Goal: Task Accomplishment & Management: Complete application form

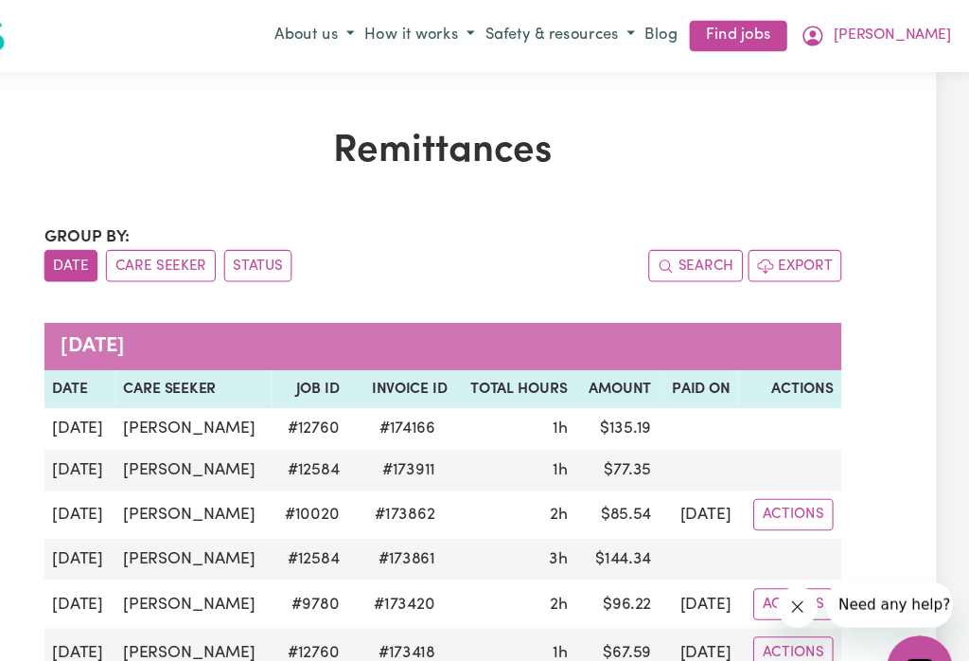
click at [835, 42] on icon "My Account" at bounding box center [825, 33] width 19 height 19
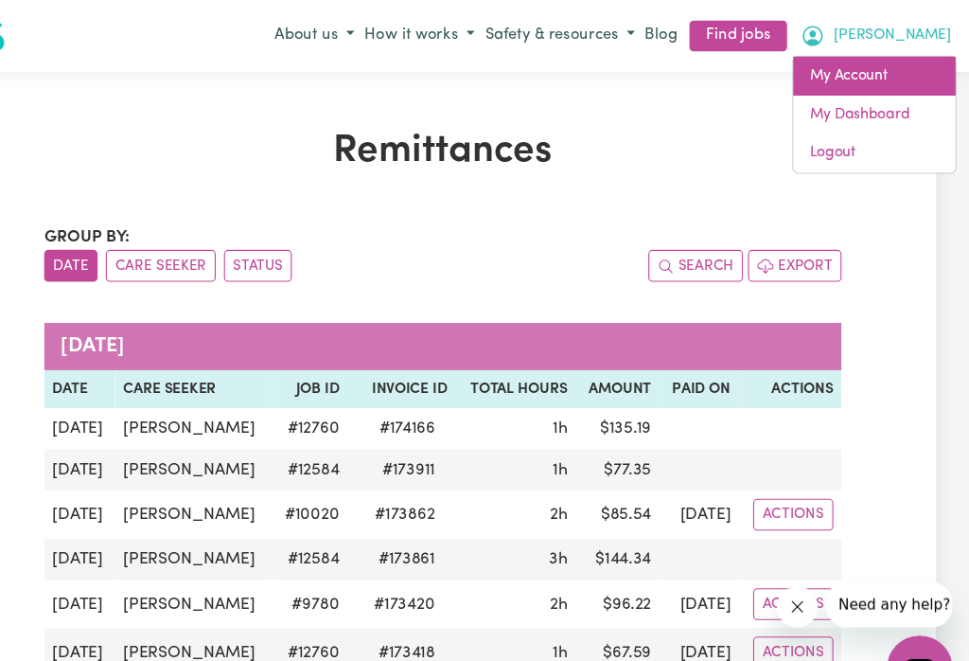
click at [807, 73] on link "My Account" at bounding box center [882, 70] width 150 height 36
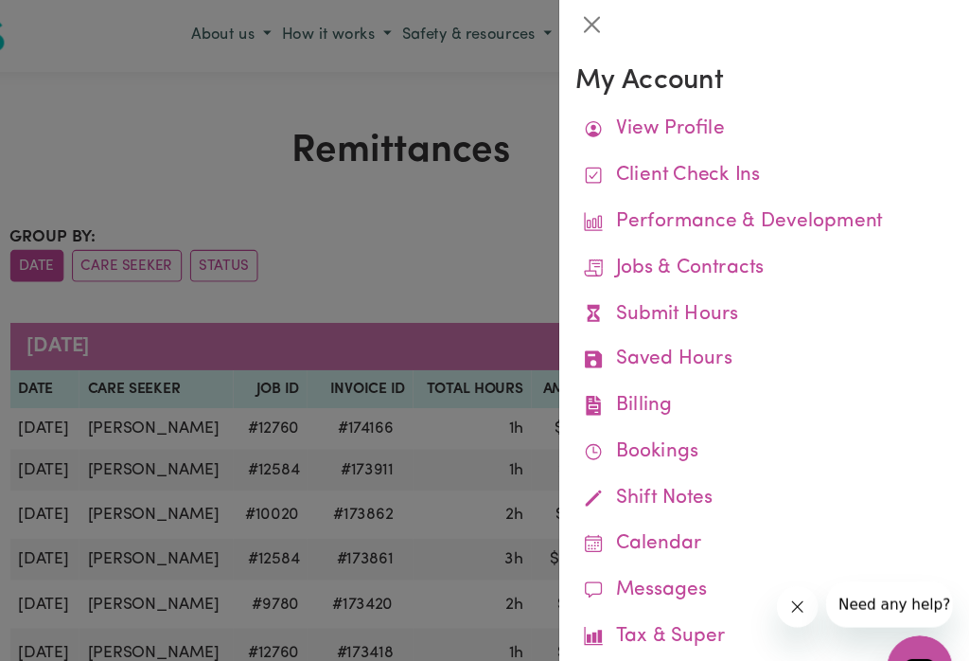
click at [637, 291] on link "Submit Hours" at bounding box center [780, 290] width 347 height 43
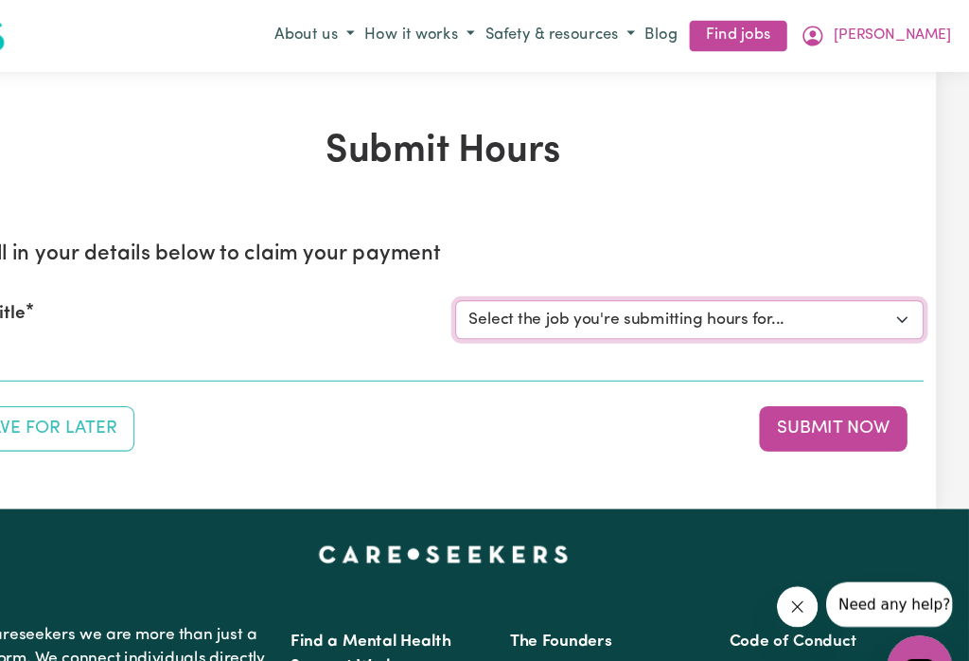
click at [817, 292] on select "Select the job you're submitting hours for... [[PERSON_NAME]] Careworker for [D…" at bounding box center [712, 294] width 432 height 36
select select "9780"
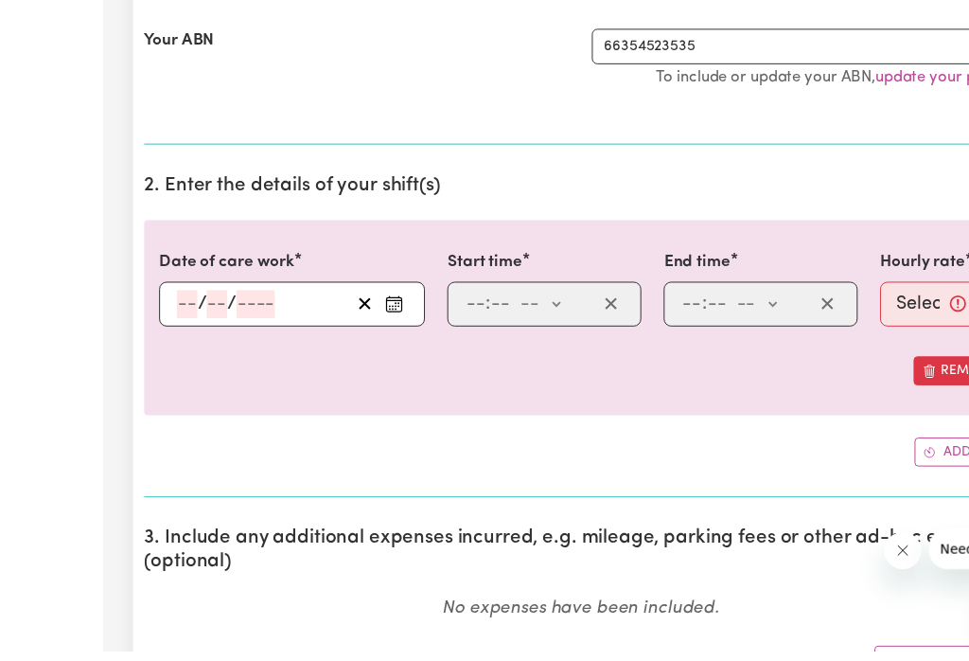
scroll to position [408, 0]
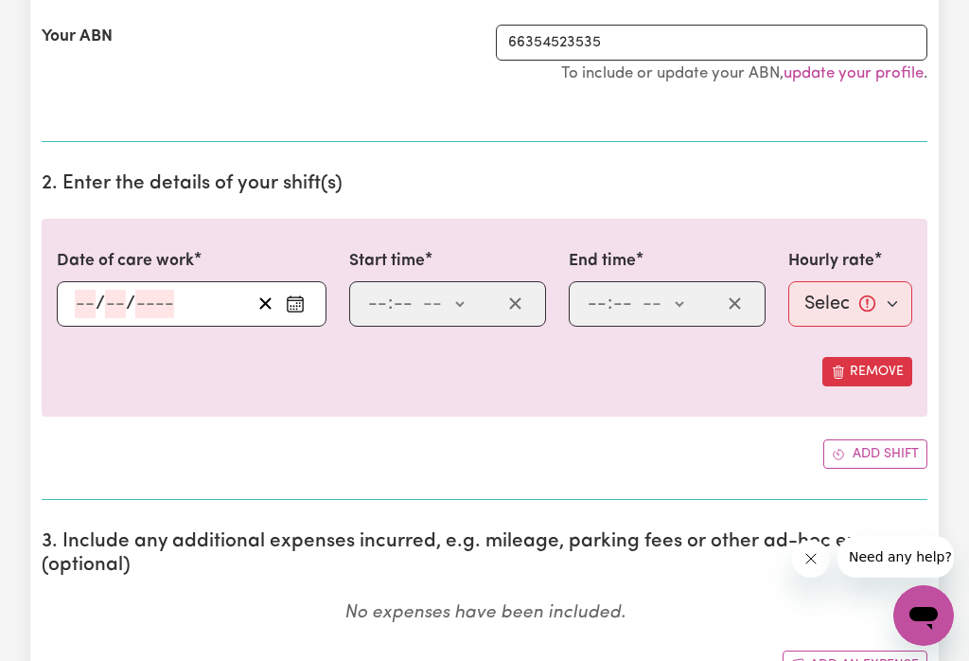
click at [303, 309] on rect "Enter the date of care work" at bounding box center [295, 304] width 15 height 14
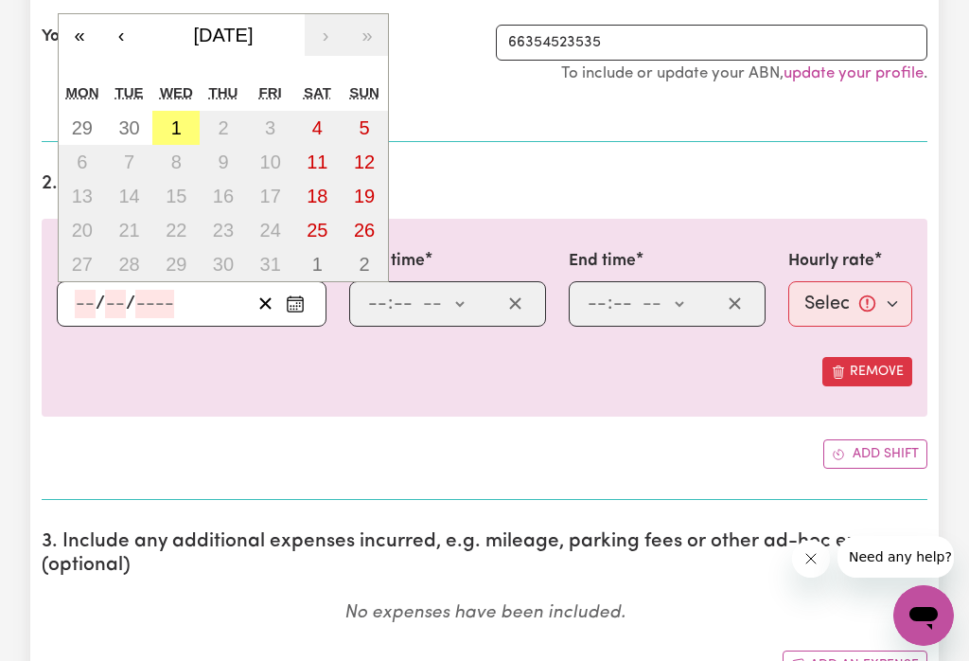
click at [179, 128] on abbr "1" at bounding box center [176, 127] width 10 height 21
type input "[DATE]"
type input "1"
type input "10"
type input "2025"
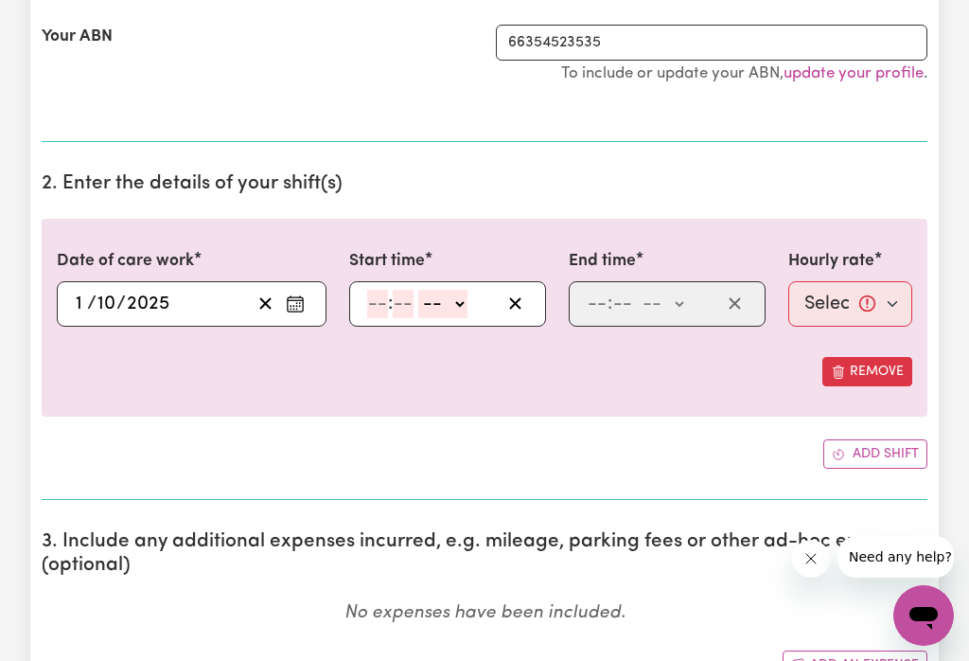
click at [468, 310] on select "-- am pm" at bounding box center [442, 304] width 49 height 28
select select "pm"
click at [367, 312] on input "number" at bounding box center [377, 304] width 21 height 28
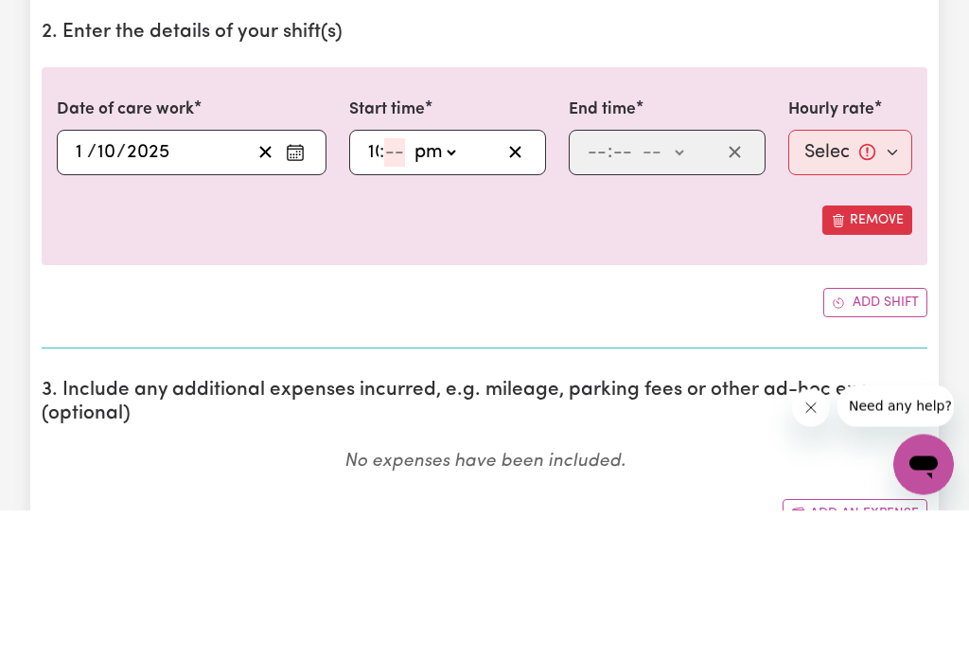
type input "10"
click at [376, 290] on input "10" at bounding box center [377, 304] width 20 height 28
type input "1"
click at [401, 290] on input "number" at bounding box center [394, 304] width 21 height 28
type input "3"
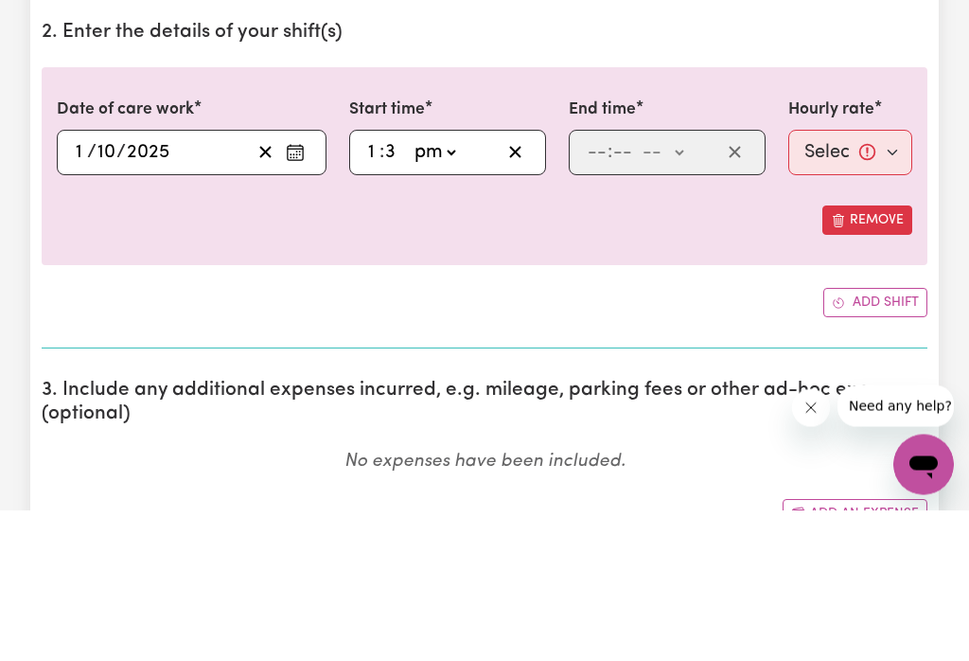
type input "13:03"
type input "30"
type input "13:30"
type input "30"
click at [687, 290] on select "-- am pm" at bounding box center [662, 304] width 49 height 28
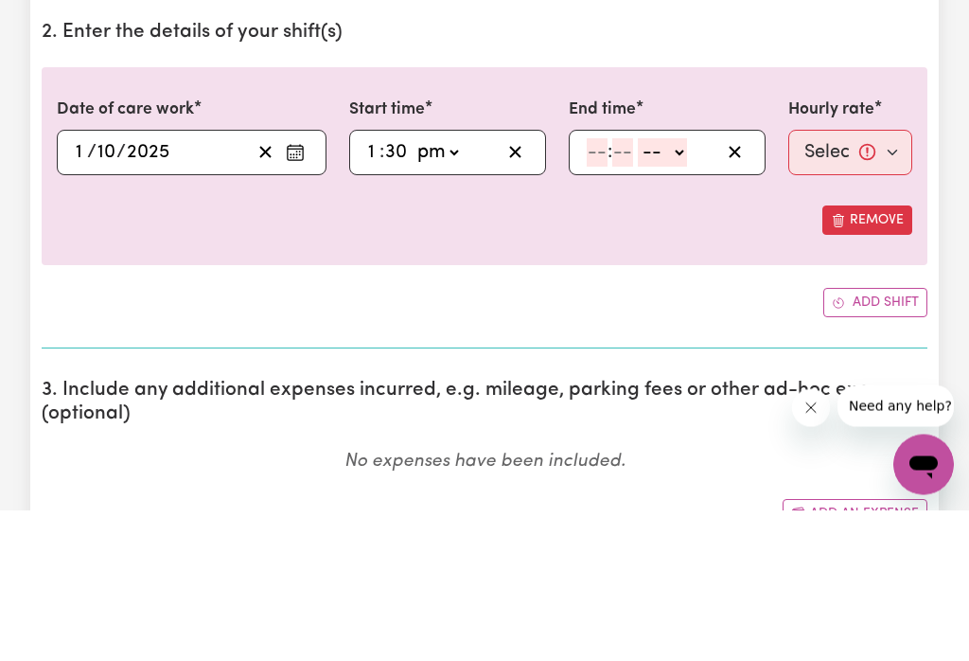
scroll to position [559, 0]
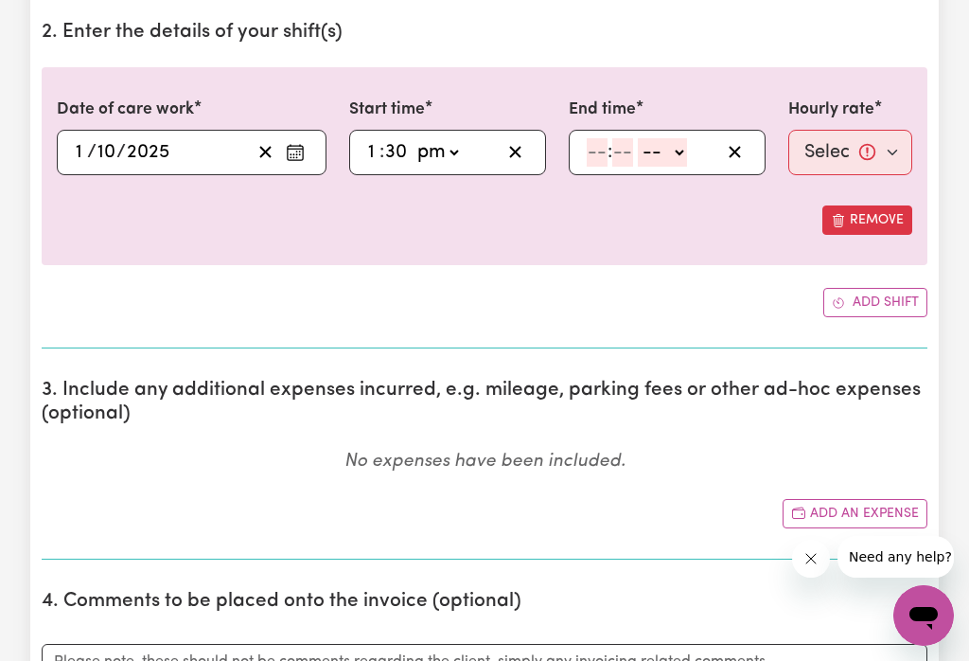
select select "pm"
click at [593, 153] on input "number" at bounding box center [597, 152] width 21 height 28
type input "4"
type input "0"
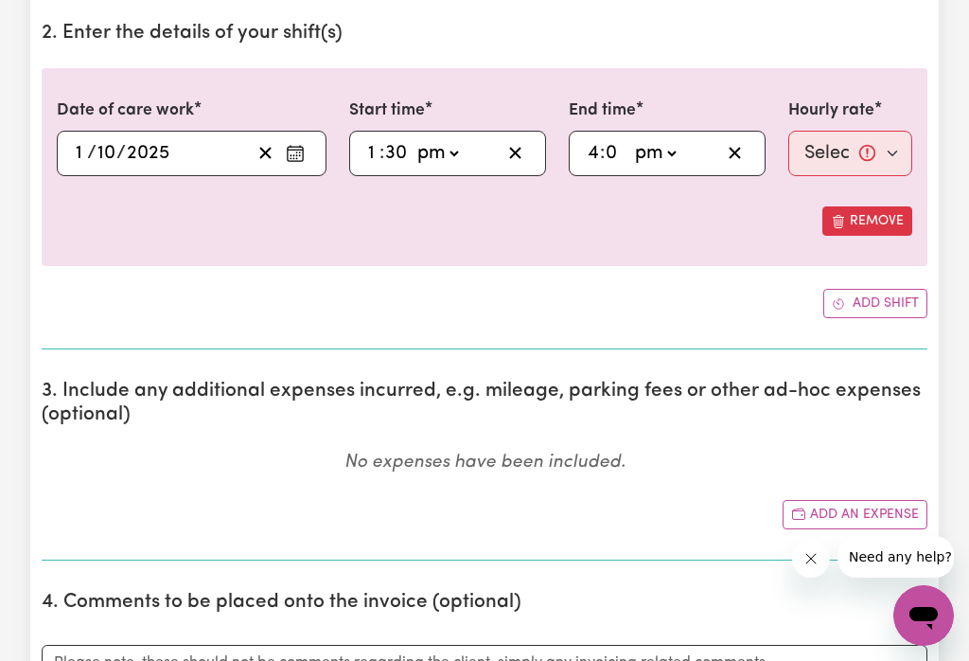
type input "16:00"
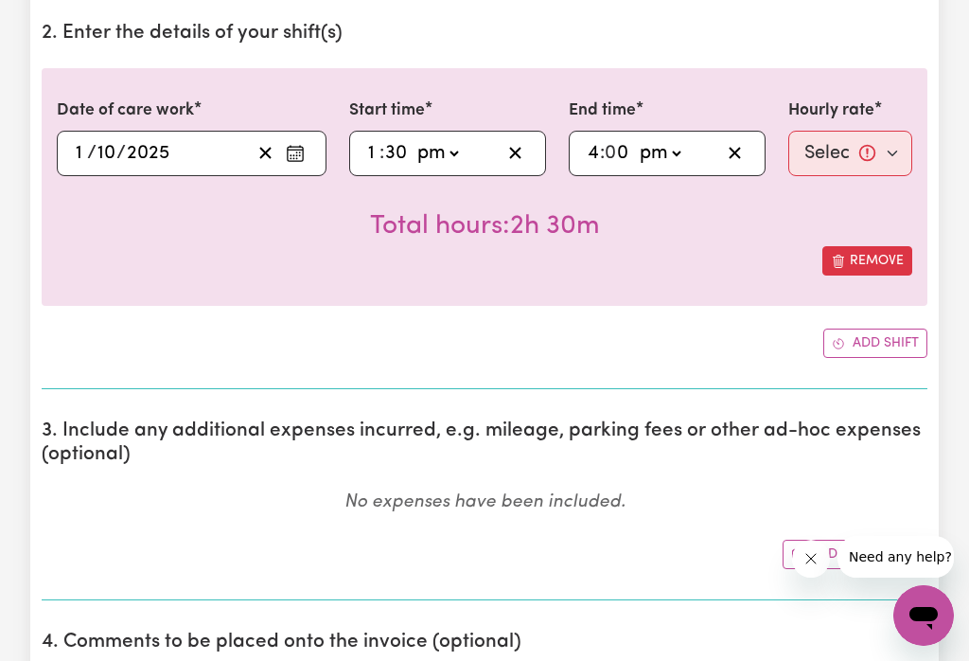
type input "0"
click at [871, 163] on select "Select rate... $52.87 (Weekday) $67.63 ([DATE]) $67.63 ([DATE]) $105.75 (Public…" at bounding box center [850, 153] width 124 height 45
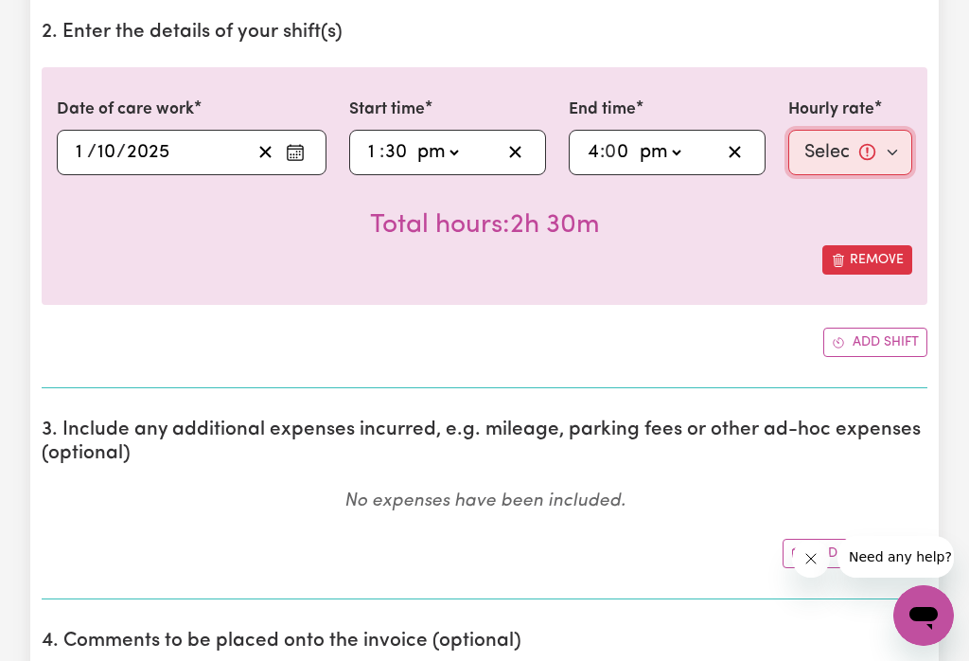
select select "52.87-Weekday"
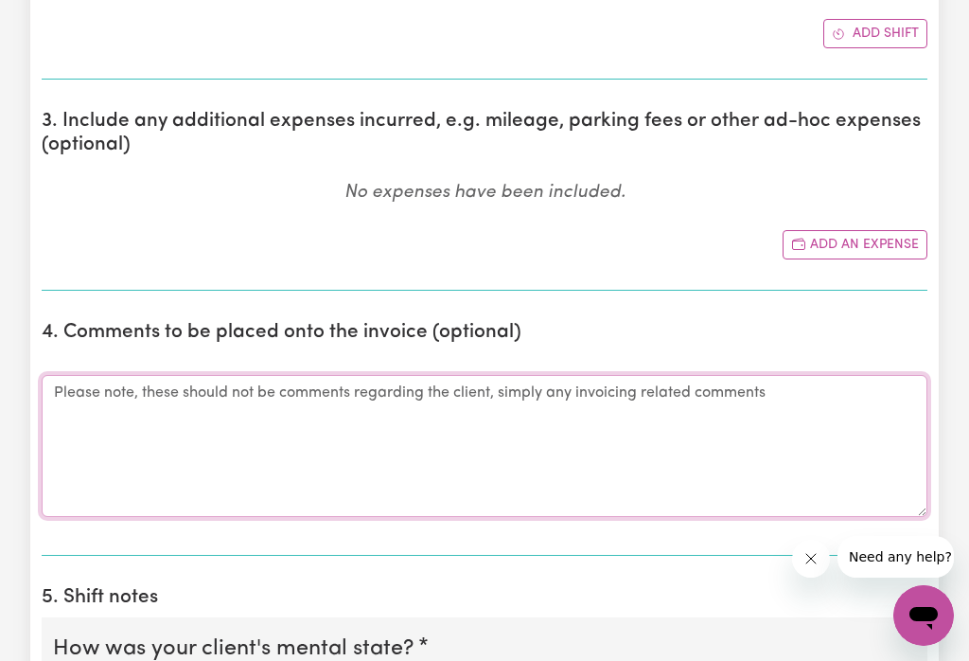
click at [115, 395] on textarea "Comments" at bounding box center [485, 446] width 886 height 142
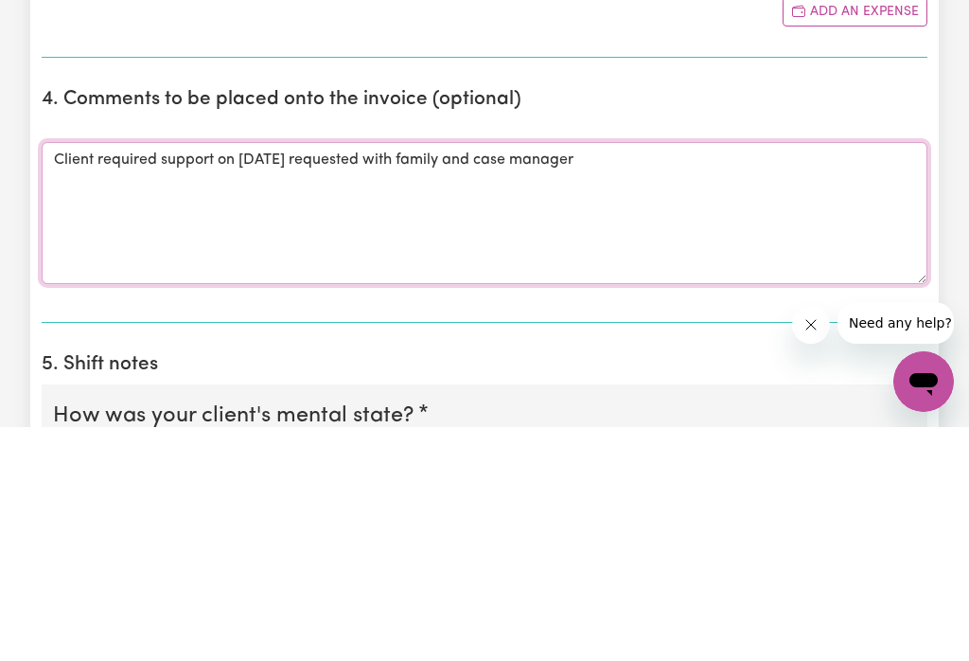
click at [232, 376] on textarea "Client required support on [DATE] requested with family and case manager" at bounding box center [485, 447] width 886 height 142
click at [754, 376] on textarea "Client required support [DATE][DATE] requested with family and case manager" at bounding box center [485, 447] width 886 height 142
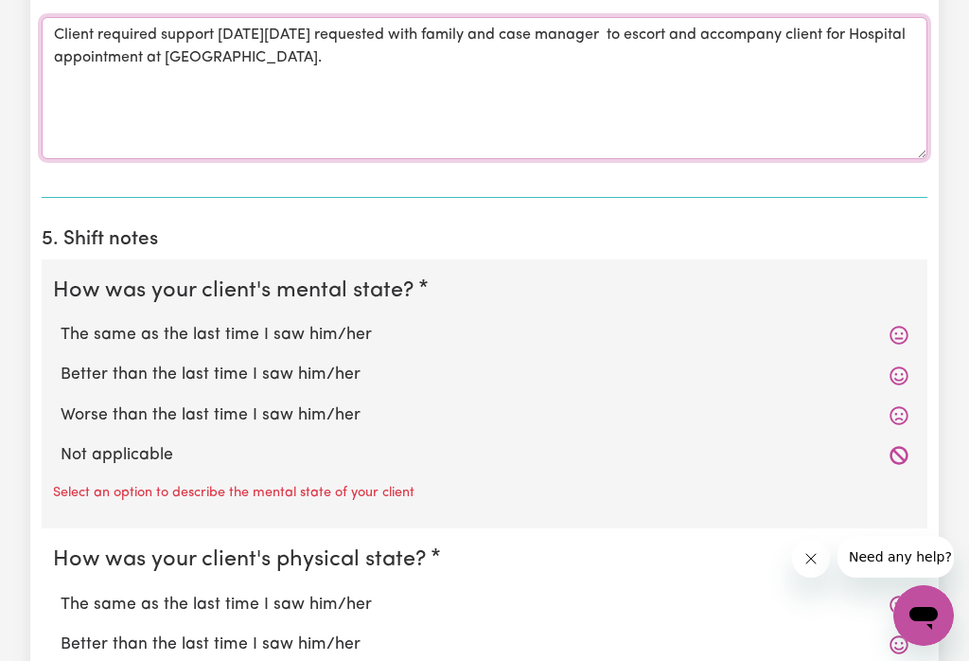
type textarea "Client required support [DATE][DATE] requested with family and case manager to …"
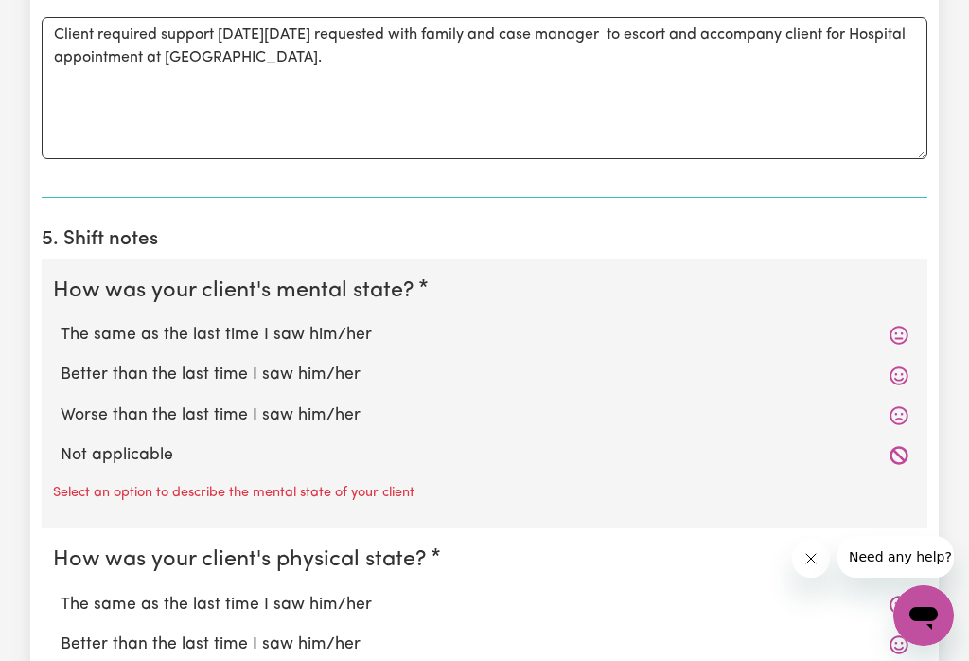
click at [343, 330] on label "The same as the last time I saw him/her" at bounding box center [485, 335] width 848 height 25
click at [61, 323] on input "The same as the last time I saw him/her" at bounding box center [60, 322] width 1 height 1
radio input "true"
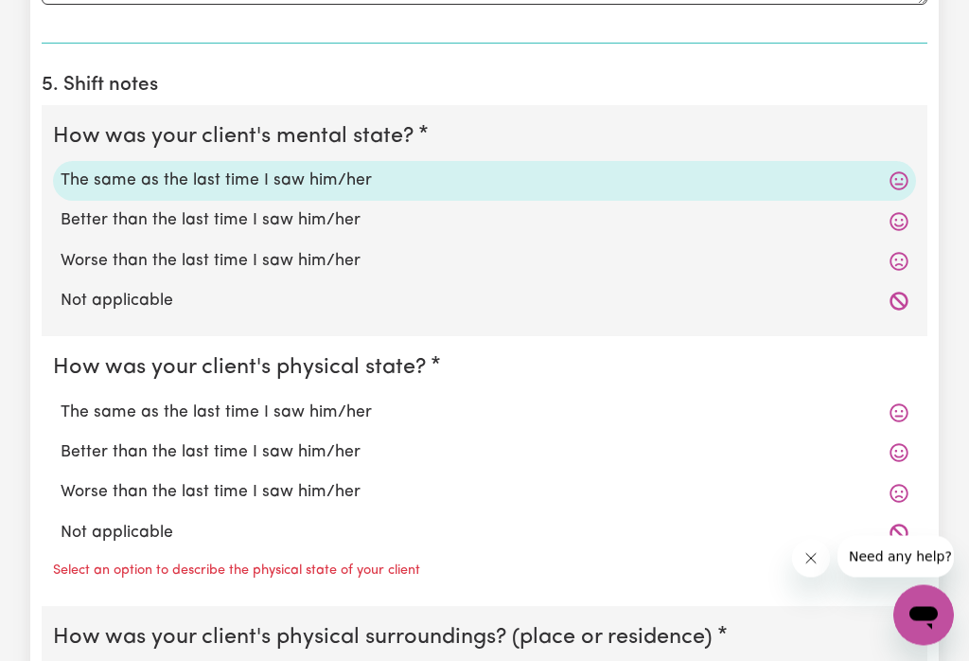
scroll to position [1380, 0]
click at [338, 406] on label "The same as the last time I saw him/her" at bounding box center [485, 412] width 848 height 25
click at [61, 400] on input "The same as the last time I saw him/her" at bounding box center [60, 399] width 1 height 1
radio input "true"
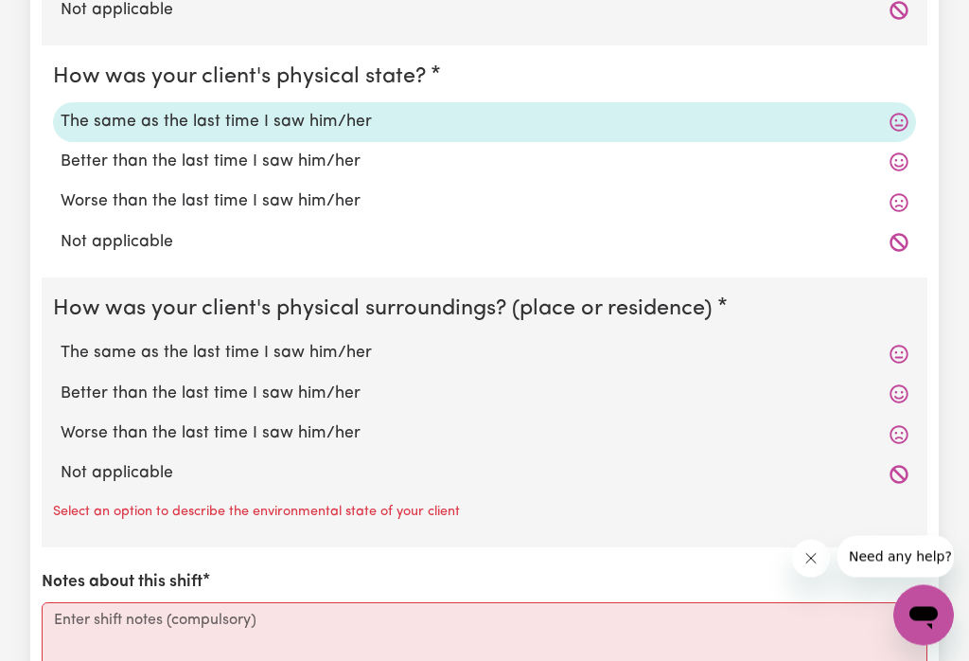
scroll to position [1669, 0]
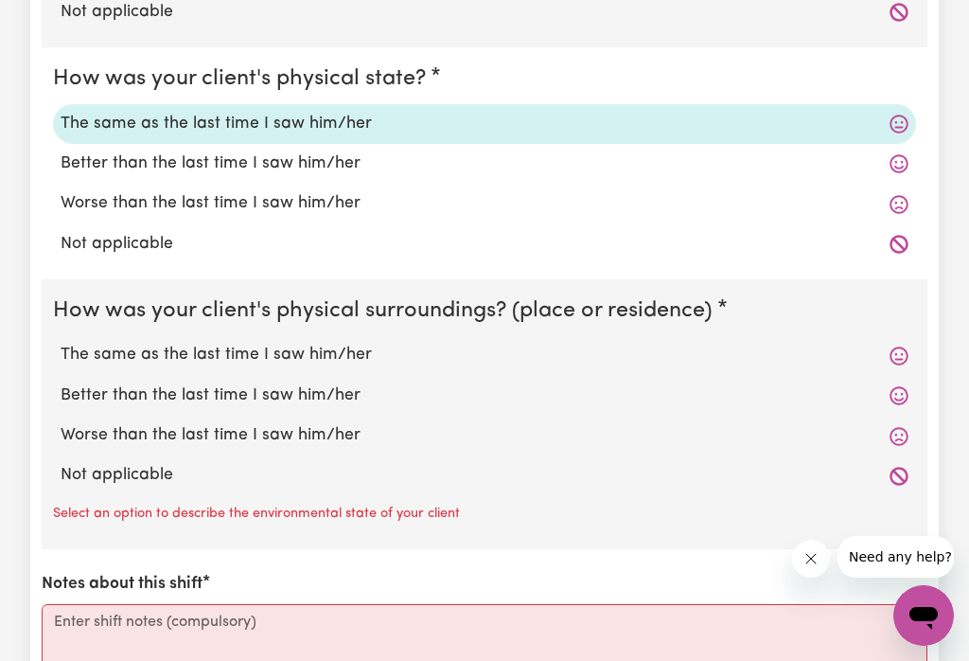
click at [338, 353] on label "The same as the last time I saw him/her" at bounding box center [485, 355] width 848 height 25
click at [61, 343] on input "The same as the last time I saw him/her" at bounding box center [60, 342] width 1 height 1
radio input "true"
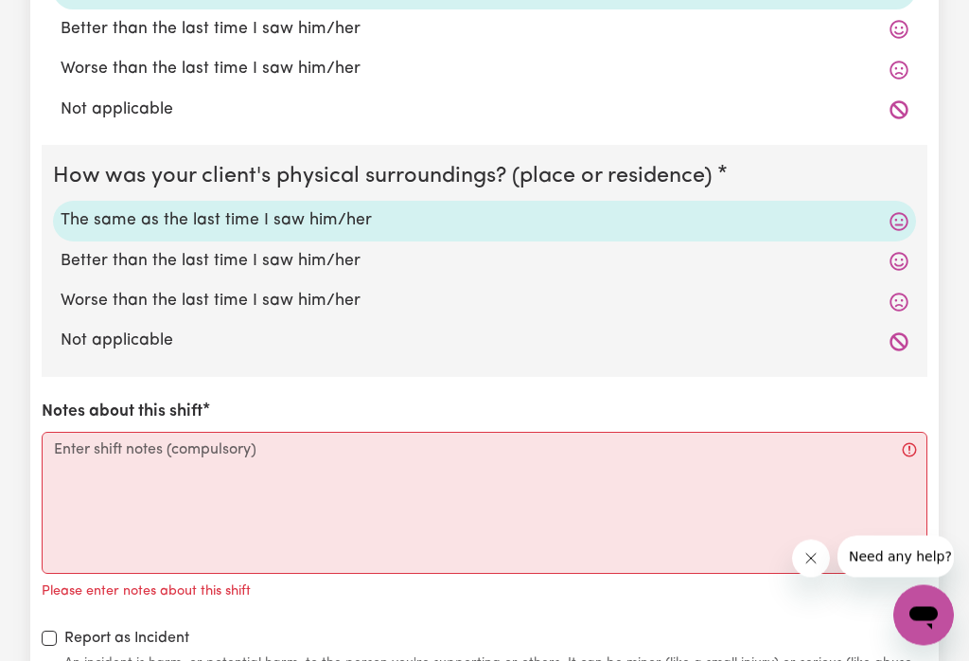
scroll to position [1803, 0]
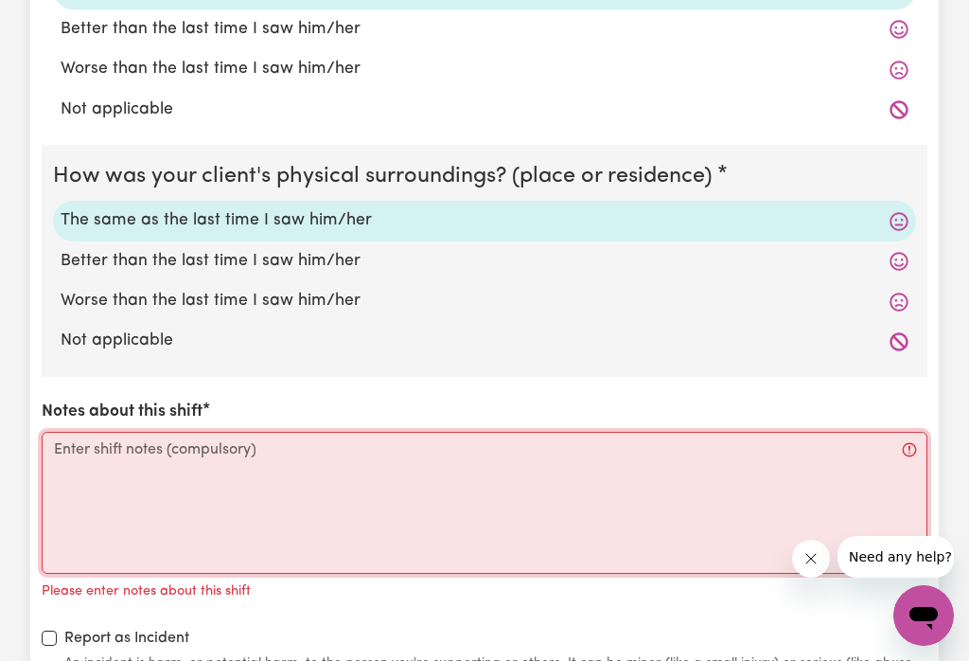
click at [229, 453] on textarea "Notes about this shift" at bounding box center [485, 503] width 886 height 142
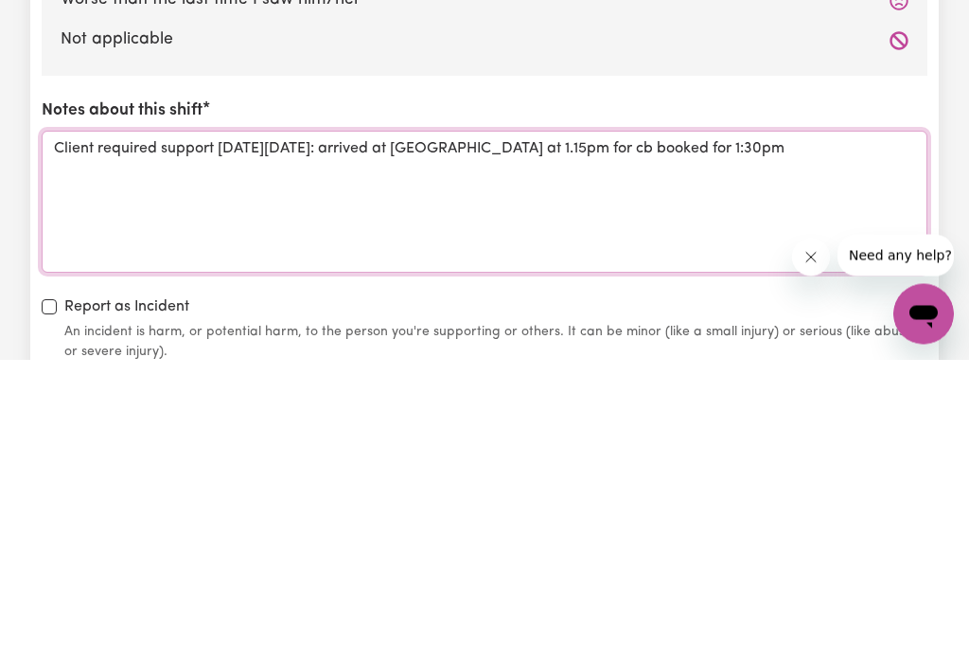
click at [698, 433] on textarea "Client required support [DATE][DATE]: arrived at [GEOGRAPHIC_DATA] at 1.15pm fo…" at bounding box center [485, 504] width 886 height 142
click at [842, 433] on textarea "Client required support [DATE][DATE]: arrived at [GEOGRAPHIC_DATA] at 1.15pm Ca…" at bounding box center [485, 504] width 886 height 142
click at [821, 433] on textarea "Client required support [DATE][DATE]: arrived at [GEOGRAPHIC_DATA] at 1.15pm Ca…" at bounding box center [485, 504] width 886 height 142
click at [818, 433] on textarea "Client required support [DATE][DATE]: arrived at [GEOGRAPHIC_DATA] at 1.15pm Ca…" at bounding box center [485, 504] width 886 height 142
click at [920, 433] on textarea "Client required support [DATE][DATE]: arrived at [GEOGRAPHIC_DATA] at 1.15pm Ca…" at bounding box center [485, 504] width 886 height 142
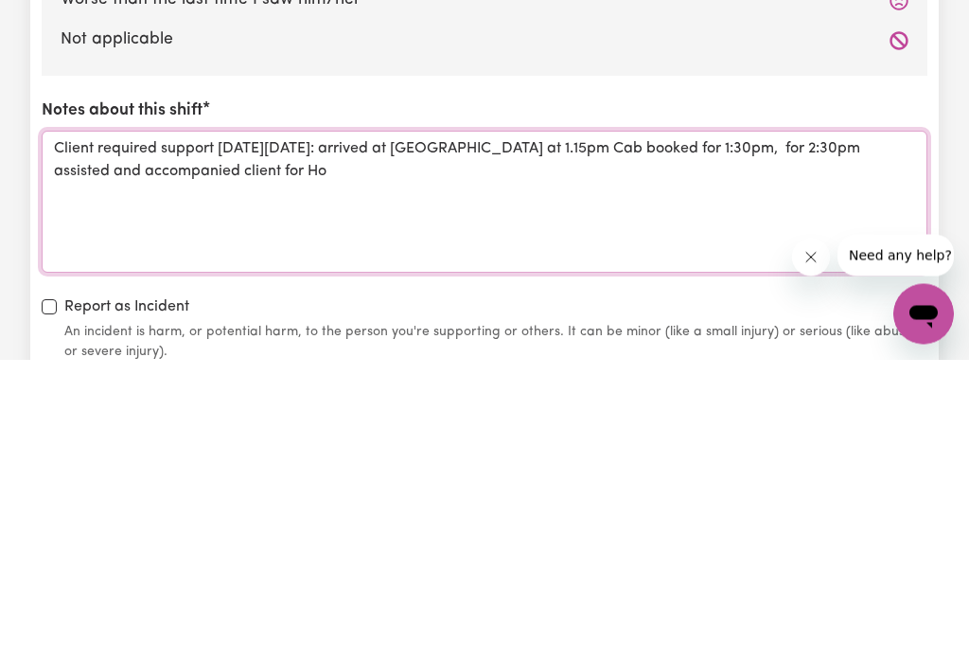
click at [824, 433] on textarea "Client required support [DATE][DATE]: arrived at [GEOGRAPHIC_DATA] at 1.15pm Ca…" at bounding box center [485, 504] width 886 height 142
click at [910, 433] on textarea "Client required support [DATE][DATE]: arrived at [GEOGRAPHIC_DATA] at 1.15pm Ca…" at bounding box center [485, 504] width 886 height 142
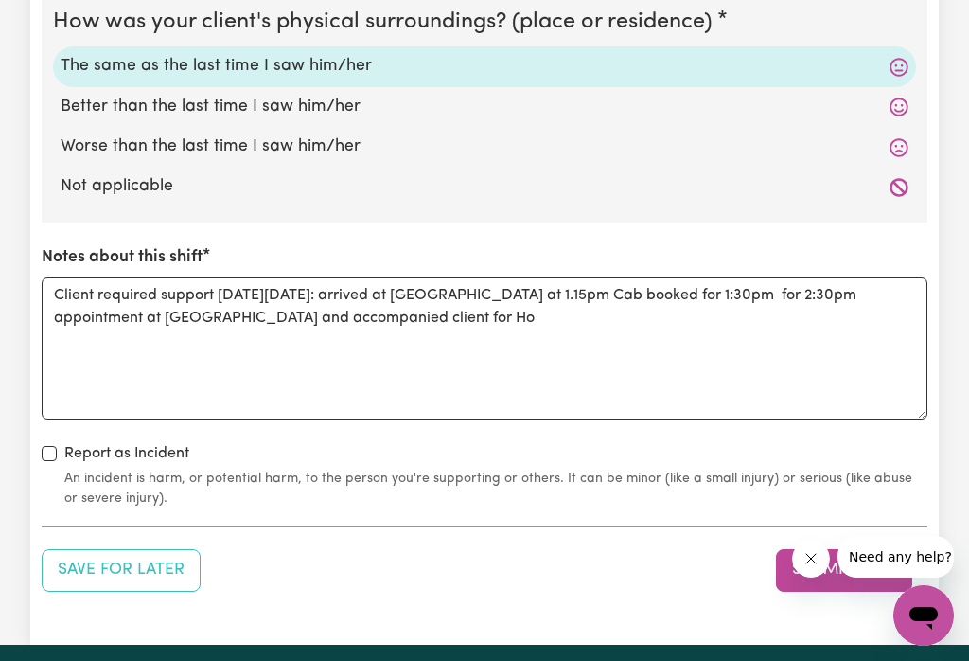
scroll to position [1961, 0]
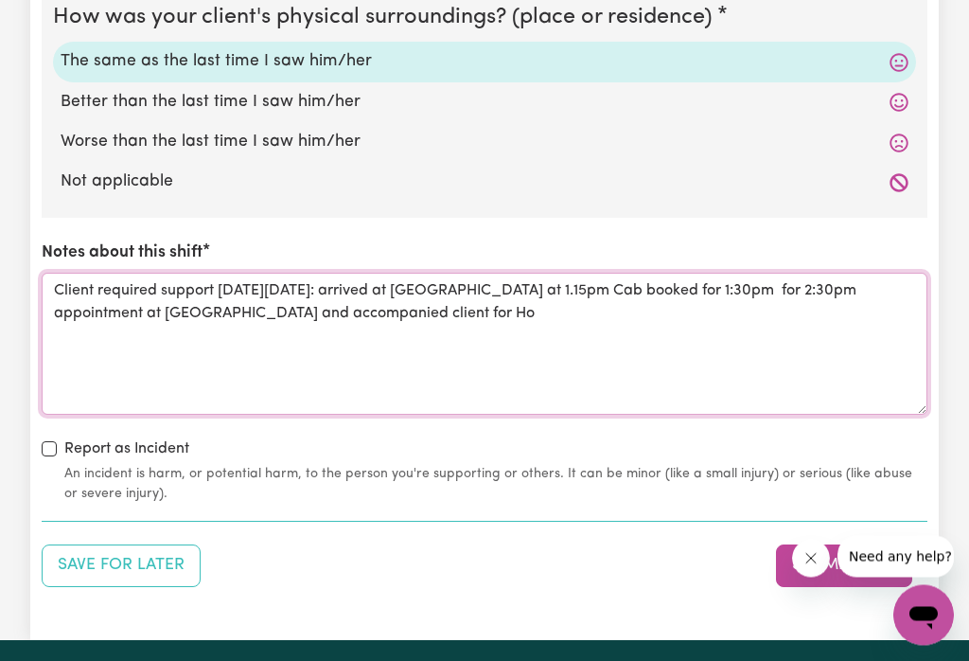
click at [236, 308] on textarea "Client required support [DATE][DATE]: arrived at [GEOGRAPHIC_DATA] at 1.15pm Ca…" at bounding box center [485, 345] width 886 height 142
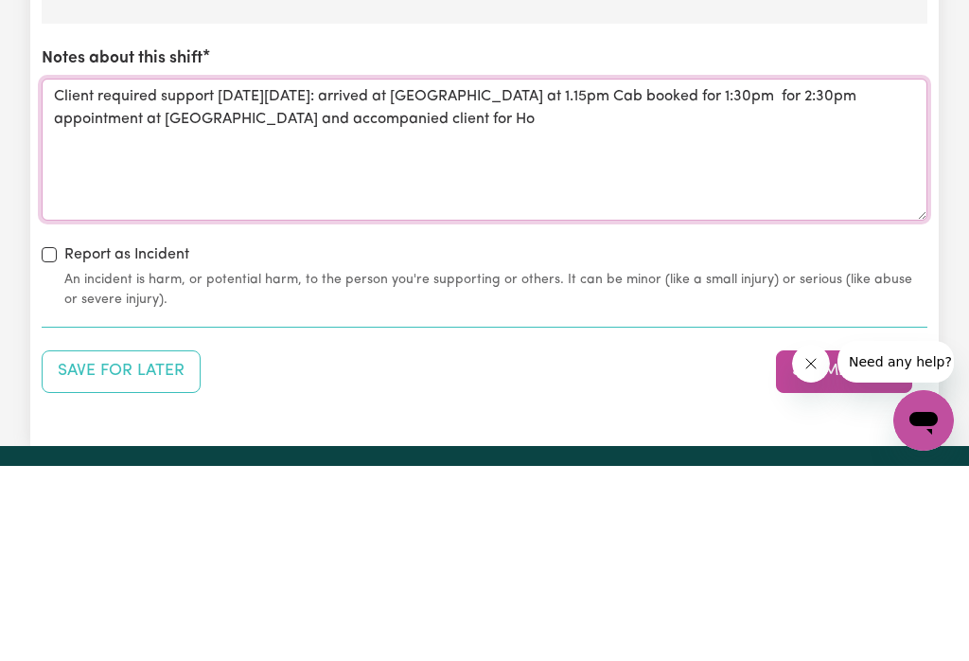
click at [593, 274] on textarea "Client required support [DATE][DATE]: arrived at [GEOGRAPHIC_DATA] at 1.15pm Ca…" at bounding box center [485, 345] width 886 height 142
click at [590, 274] on textarea "Client required support [DATE][DATE]: arrived at [GEOGRAPHIC_DATA] at 1.15pm Ca…" at bounding box center [485, 345] width 886 height 142
click at [438, 274] on textarea "Client required support [DATE][DATE]: arrived at [GEOGRAPHIC_DATA] at 1.15pm Ca…" at bounding box center [485, 345] width 886 height 142
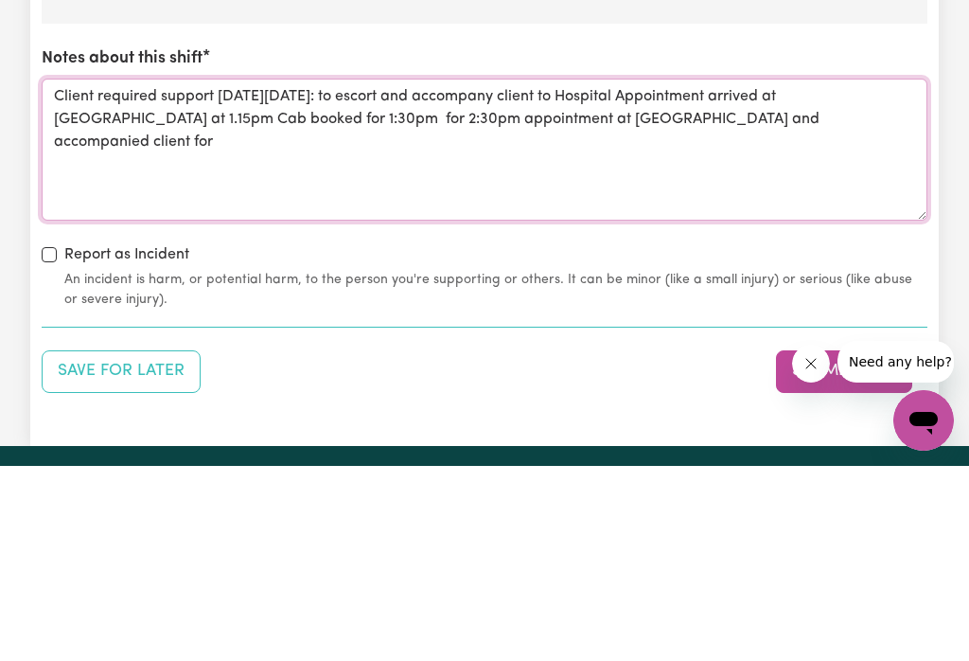
click at [674, 274] on textarea "Client required support [DATE][DATE]: to escort and accompany client to Hospita…" at bounding box center [485, 345] width 886 height 142
click at [873, 274] on textarea "Client required support [DATE][DATE]: to escort and accompany client to Hospita…" at bounding box center [485, 345] width 886 height 142
click at [681, 274] on textarea "Client required support [DATE][DATE]: to escort and accompany client to Hospita…" at bounding box center [485, 345] width 886 height 142
click at [841, 274] on textarea "Client required support [DATE][DATE]: to escort and accompany client for Hospit…" at bounding box center [485, 345] width 886 height 142
click at [105, 274] on textarea "Client required support [DATE][DATE]: to escort and accompany client for Hospit…" at bounding box center [485, 345] width 886 height 142
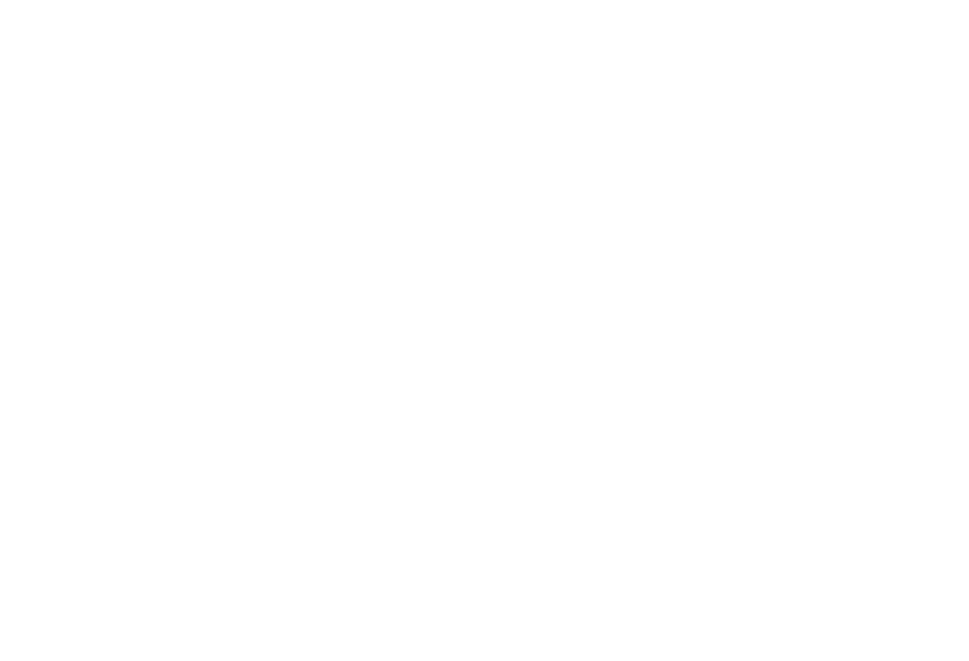
scroll to position [626, 0]
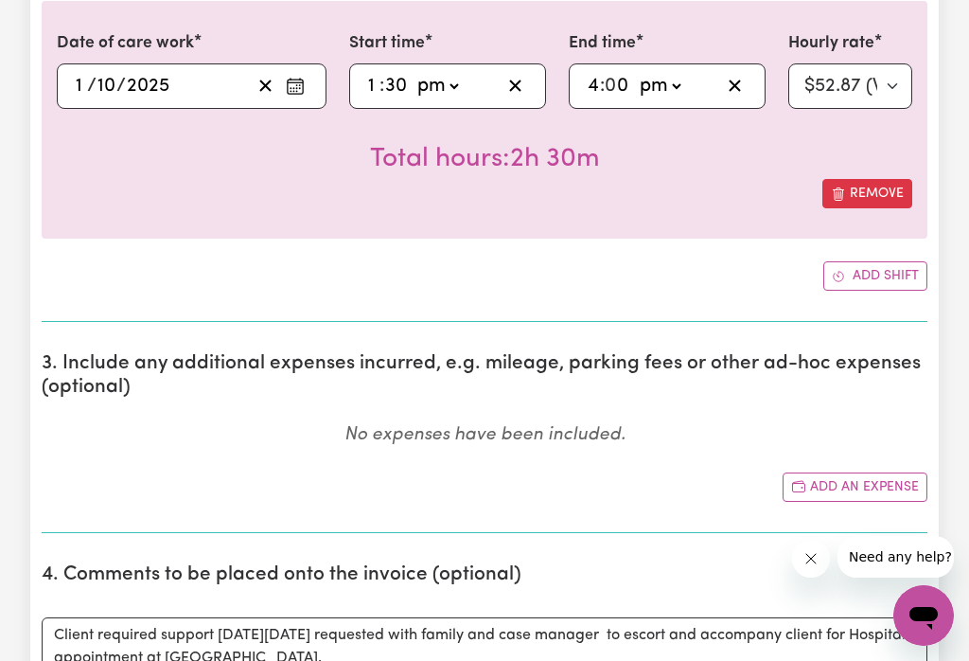
type textarea "Client required support [DATE][DATE]: to escort and accompany client for Hospit…"
click at [406, 80] on input "30" at bounding box center [396, 86] width 24 height 28
type input "1"
type input "13:15"
type input "15"
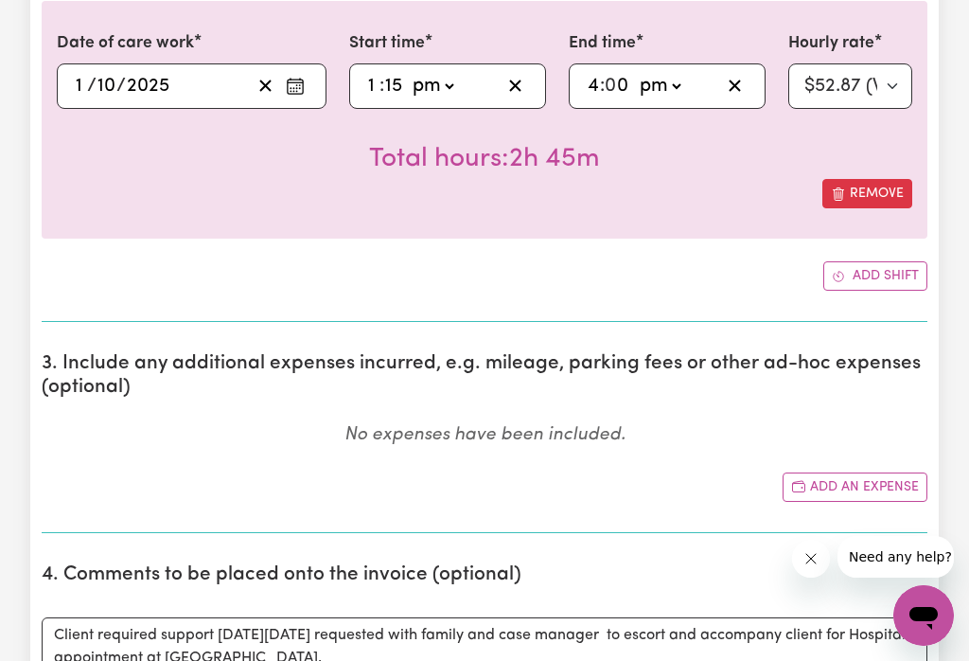
click at [696, 167] on div "Total hours: 2h 45m" at bounding box center [485, 144] width 856 height 70
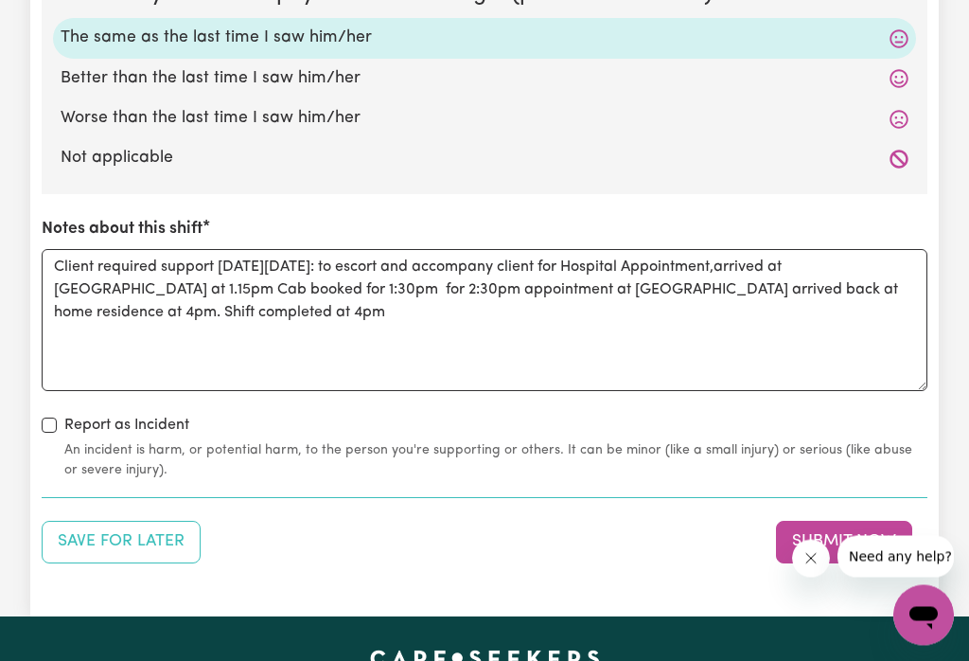
scroll to position [1986, 0]
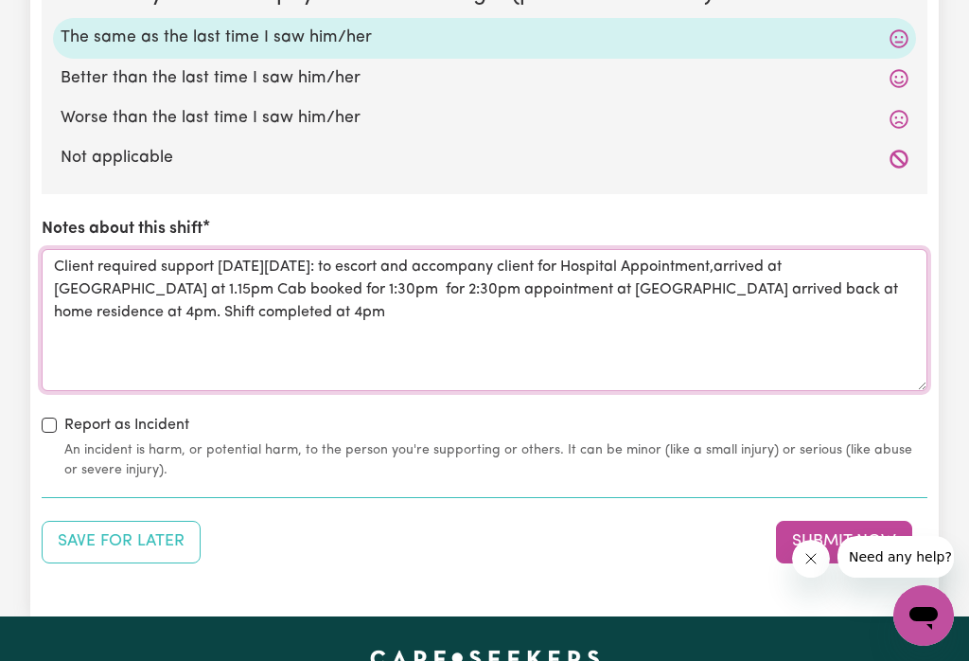
click at [841, 266] on textarea "Client required support [DATE][DATE]: to escort and accompany client for Hospit…" at bounding box center [485, 320] width 886 height 142
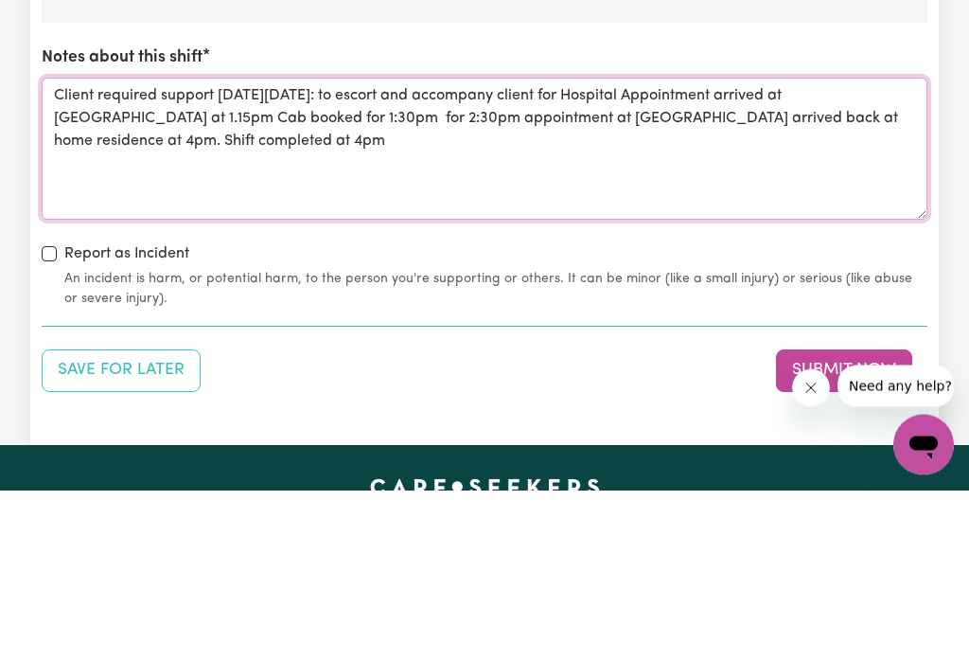
click at [357, 249] on textarea "Client required support [DATE][DATE]: to escort and accompany client for Hospit…" at bounding box center [485, 320] width 886 height 142
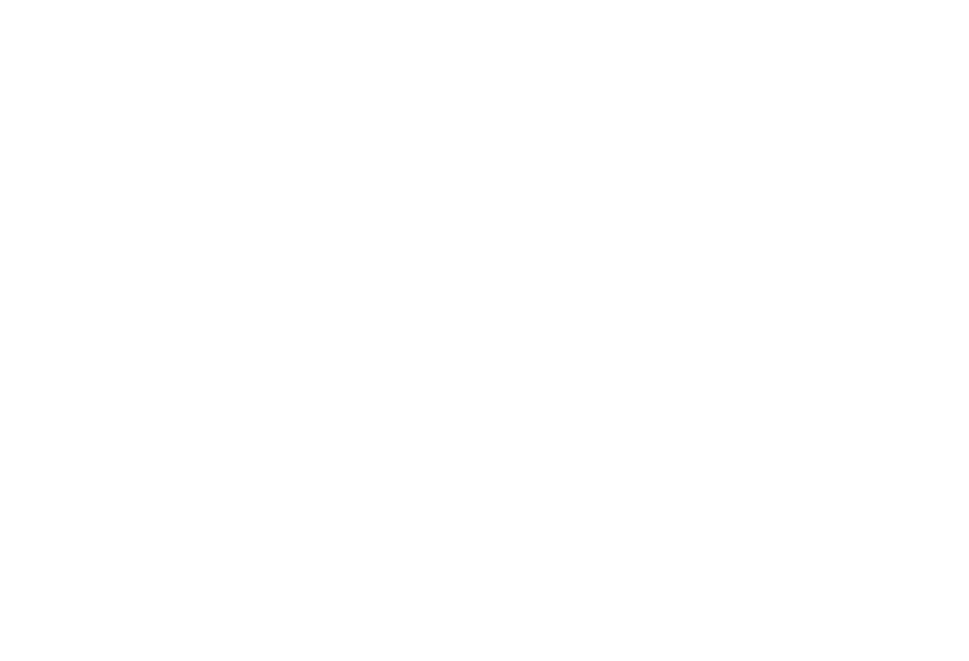
scroll to position [2168, 0]
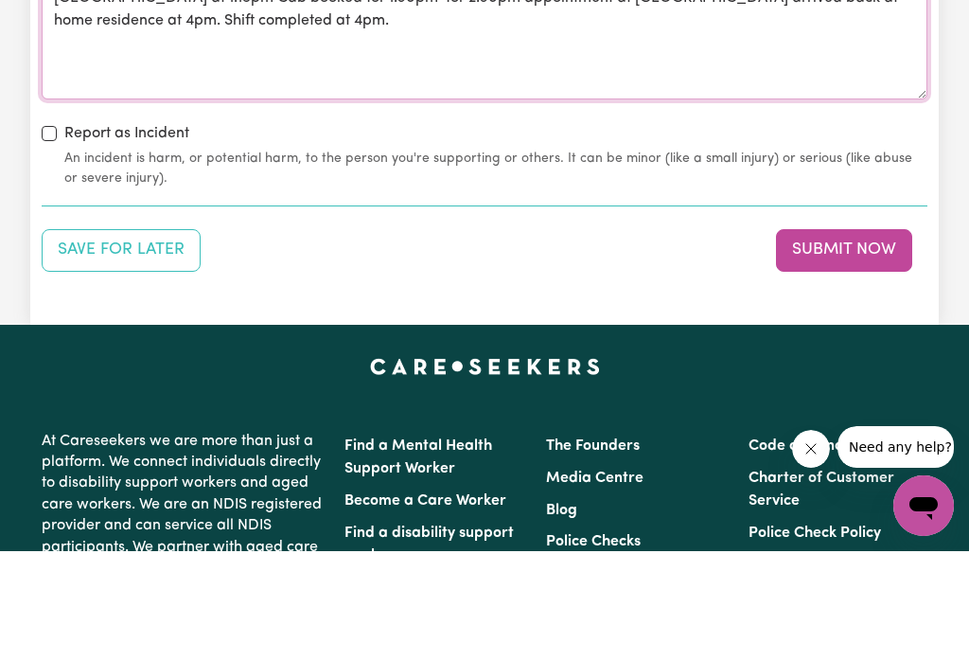
type textarea "Client required support [DATE][DATE]: to escort and accompany client for Hospit…"
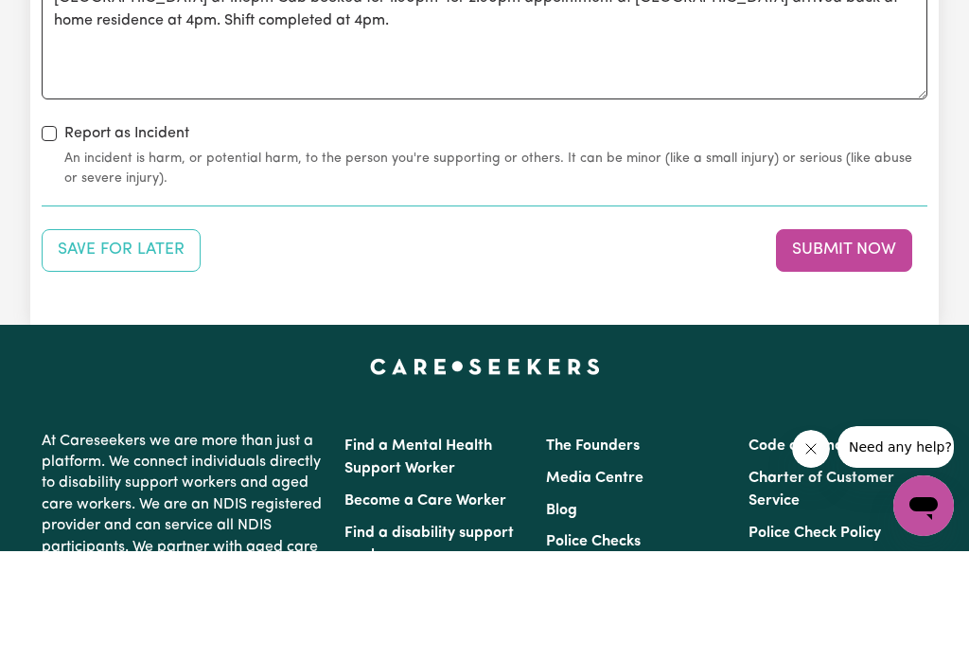
click at [821, 339] on button "Submit Now" at bounding box center [844, 360] width 136 height 42
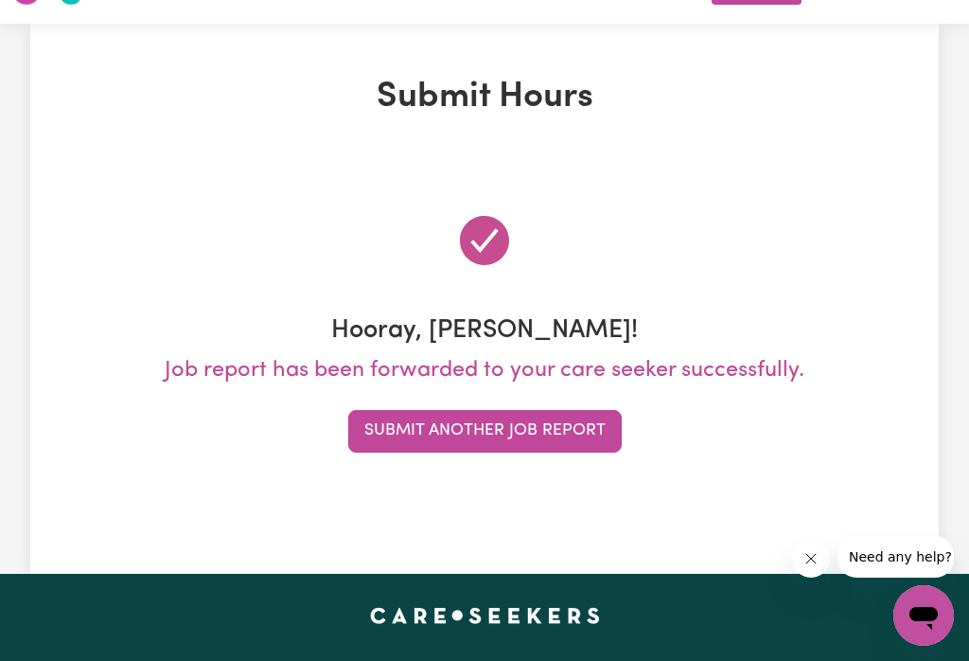
scroll to position [0, 0]
